Goal: Transaction & Acquisition: Download file/media

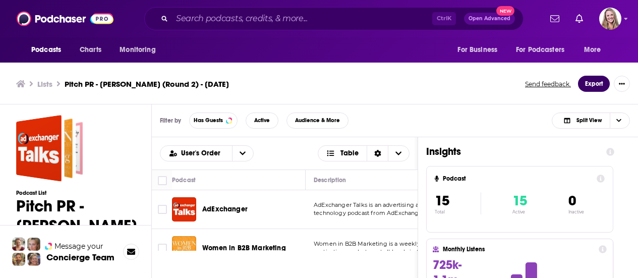
click at [590, 85] on button "Export" at bounding box center [594, 84] width 32 height 16
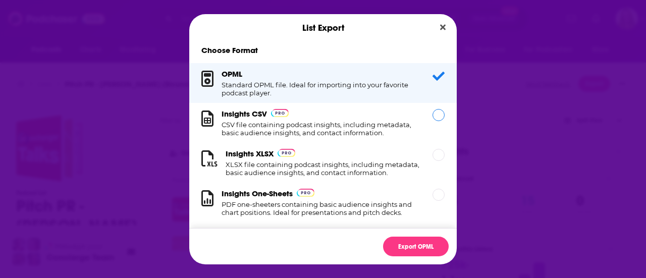
click at [278, 124] on h1 "CSV file containing podcast insights, including metadata, basic audience insigh…" at bounding box center [320, 129] width 199 height 16
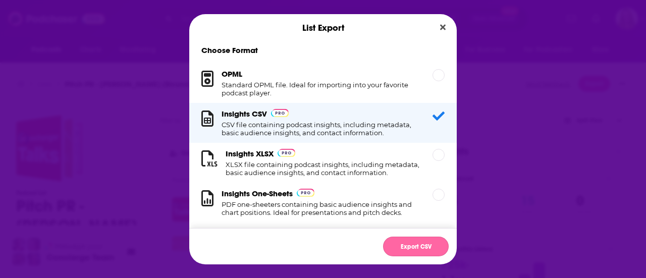
click at [408, 243] on button "Export CSV" at bounding box center [416, 247] width 66 height 20
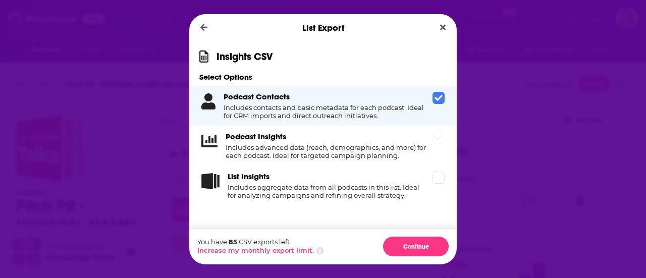
click at [323, 141] on div "Podcast Insights Includes advanced data (reach, demographics, and more) for eac…" at bounding box center [327, 146] width 203 height 28
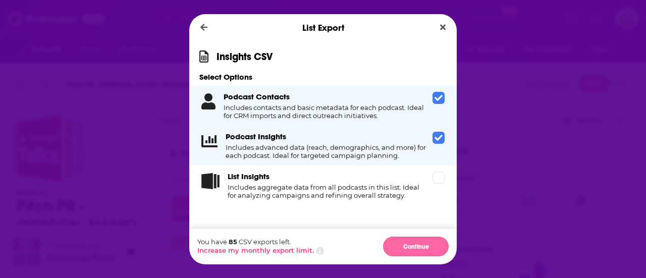
click at [402, 253] on button "Continue" at bounding box center [416, 247] width 66 height 20
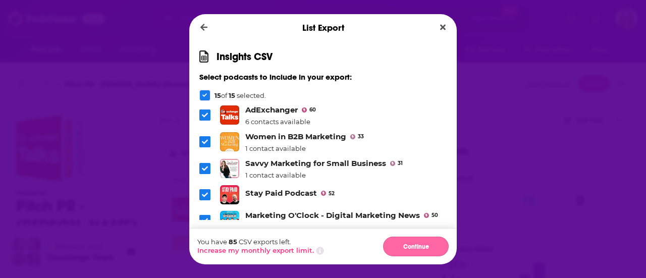
click at [426, 245] on button "Continue" at bounding box center [416, 247] width 66 height 20
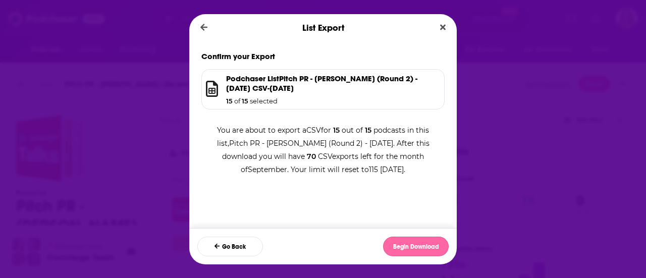
click at [426, 245] on button "Begin Download" at bounding box center [416, 247] width 66 height 20
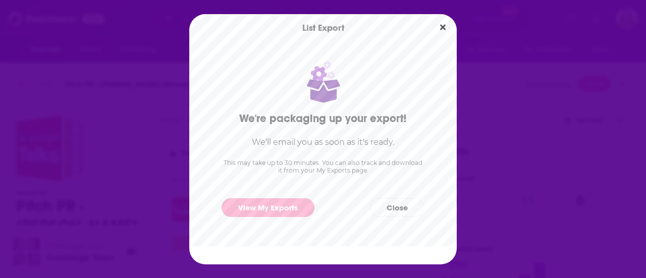
click at [299, 205] on link "View My Exports" at bounding box center [267, 207] width 93 height 19
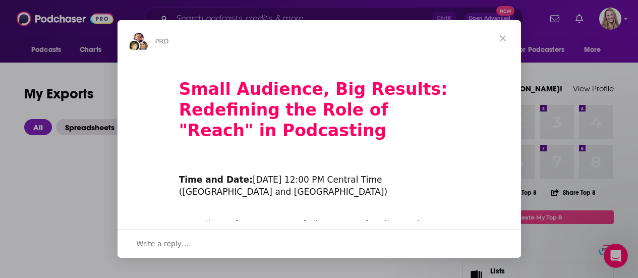
click at [504, 39] on span "Close" at bounding box center [503, 38] width 36 height 36
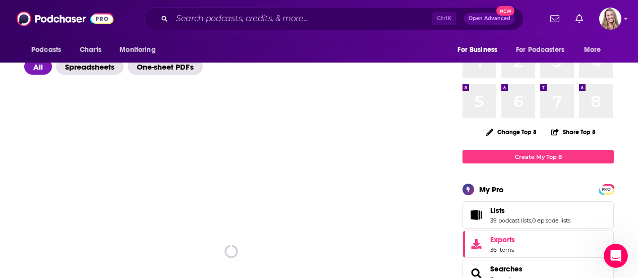
scroll to position [101, 0]
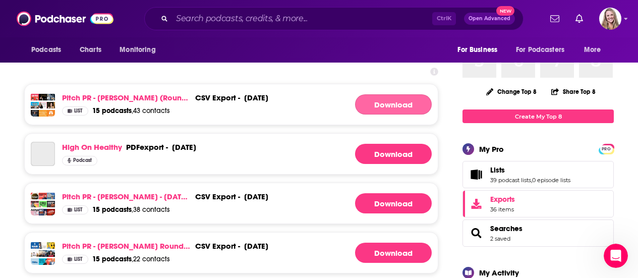
click at [380, 103] on link "Download" at bounding box center [393, 104] width 77 height 20
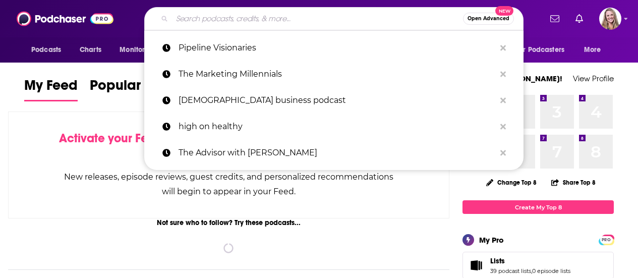
click at [220, 17] on input "Search podcasts, credits, & more..." at bounding box center [317, 19] width 291 height 16
paste input "Pipeline Visionaries"
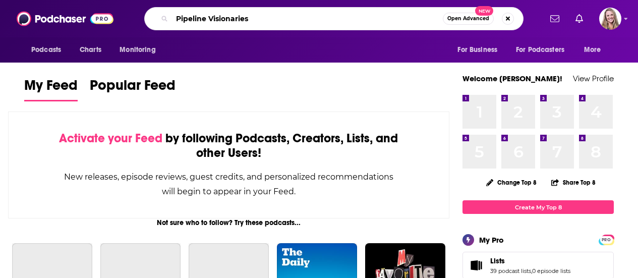
type input "Pipeline Visionaries"
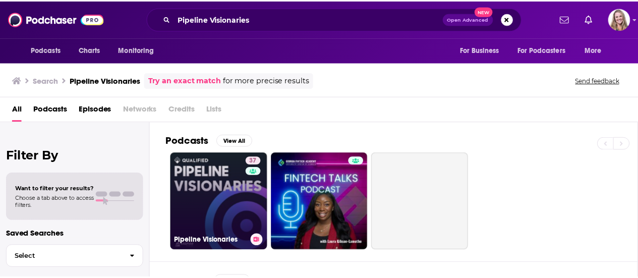
scroll to position [50, 0]
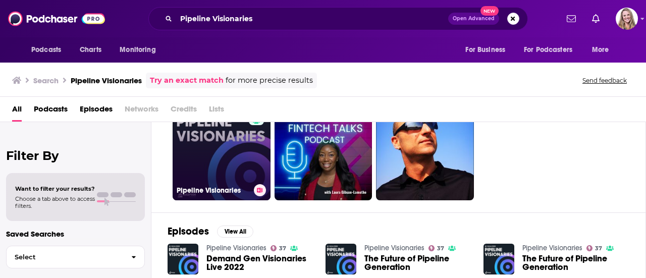
click at [238, 153] on link "37 Pipeline Visionaries" at bounding box center [222, 151] width 98 height 98
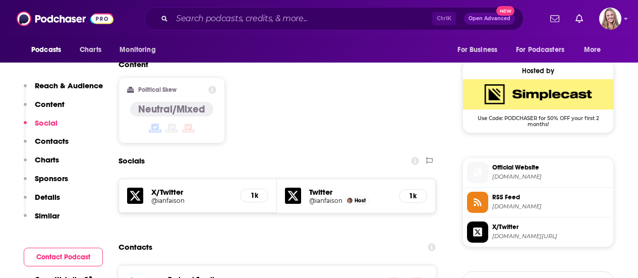
scroll to position [807, 0]
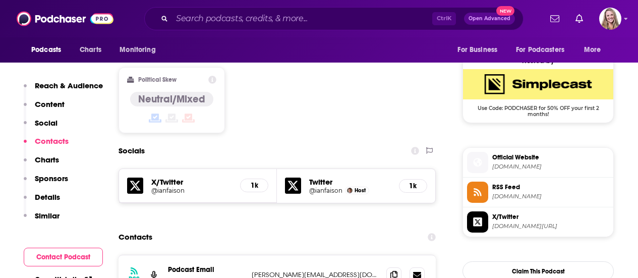
click at [519, 161] on span "Official Website" at bounding box center [550, 157] width 117 height 9
click at [584, 191] on span "RSS Feed" at bounding box center [550, 187] width 117 height 9
click at [513, 227] on span "[DOMAIN_NAME][URL]" at bounding box center [550, 226] width 117 height 8
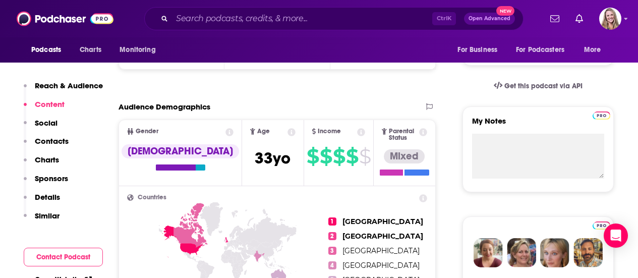
scroll to position [0, 0]
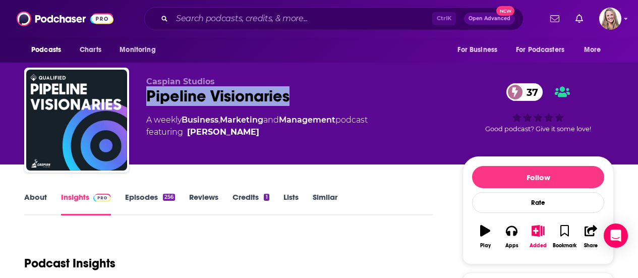
drag, startPoint x: 294, startPoint y: 98, endPoint x: 129, endPoint y: 94, distance: 164.5
click at [129, 94] on div "Caspian Studios Pipeline Visionaries 37 A weekly Business , Marketing and Manag…" at bounding box center [319, 122] width 590 height 109
copy h2 "Pipeline Visionaries"
click at [89, 200] on span at bounding box center [100, 197] width 22 height 10
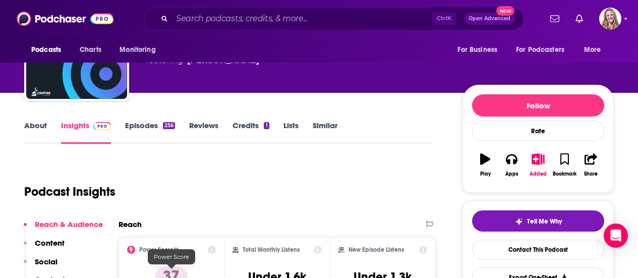
scroll to position [50, 0]
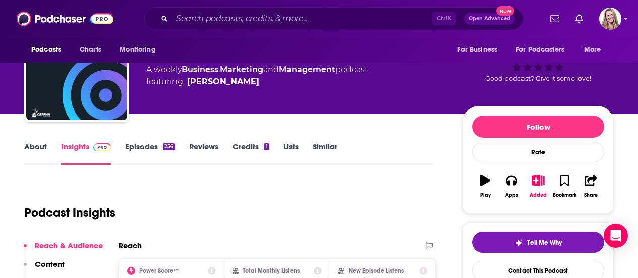
click at [35, 151] on link "About" at bounding box center [35, 153] width 23 height 23
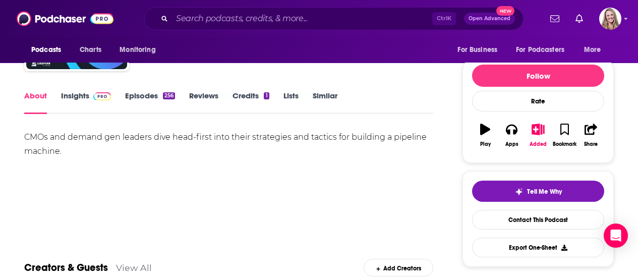
scroll to position [151, 0]
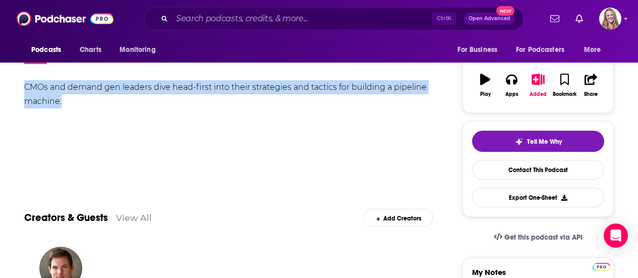
drag, startPoint x: 81, startPoint y: 107, endPoint x: 9, endPoint y: 88, distance: 74.2
copy div "CMOs and demand gen leaders dive head-first into their strategies and tactics f…"
